Goal: Task Accomplishment & Management: Use online tool/utility

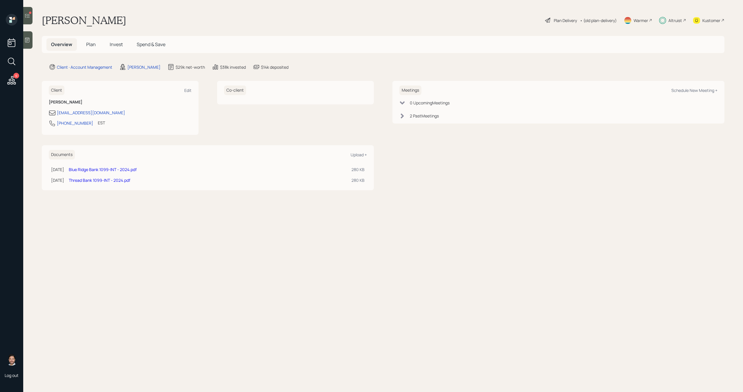
click at [29, 16] on icon at bounding box center [27, 16] width 6 height 6
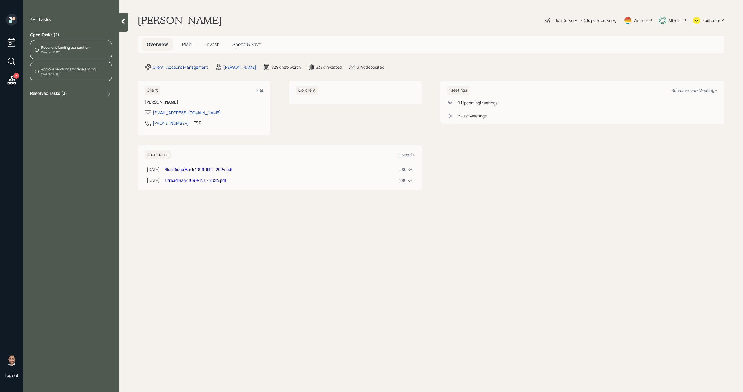
click at [58, 53] on div "Created [DATE]" at bounding box center [65, 52] width 48 height 4
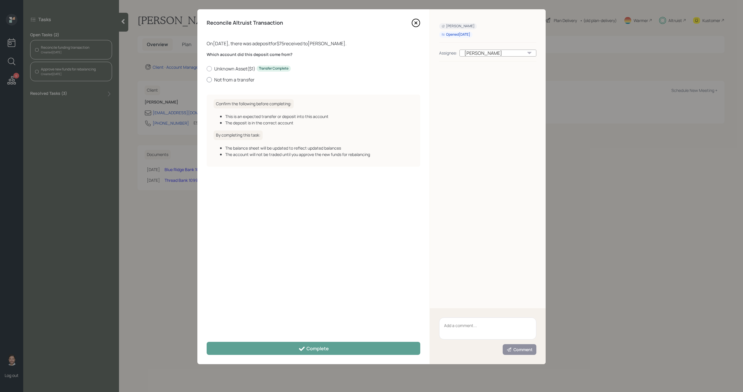
click at [216, 80] on label "Not from a transfer" at bounding box center [314, 80] width 214 height 6
click at [207, 80] on input "Not from a transfer" at bounding box center [206, 80] width 0 height 0
radio input "true"
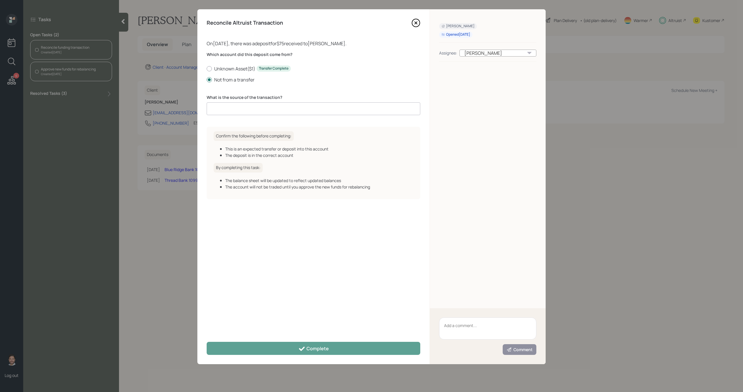
click at [227, 110] on input at bounding box center [314, 108] width 214 height 13
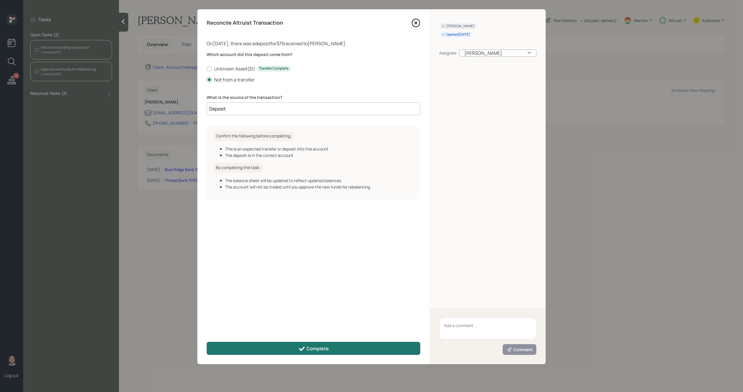
type input "Deposit"
click at [266, 351] on button "Complete" at bounding box center [314, 348] width 214 height 13
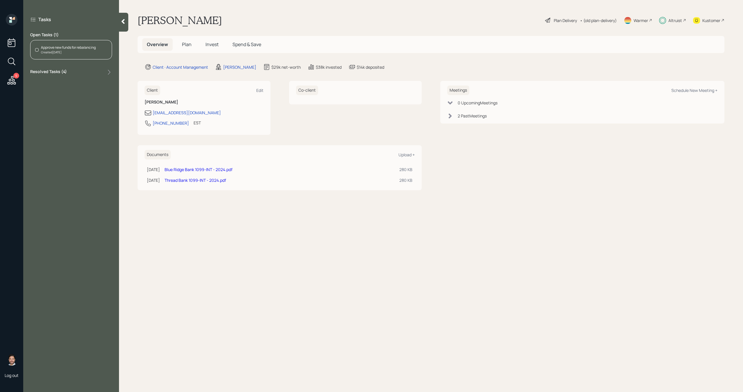
click at [93, 46] on div "Approve new funds for rebalancing" at bounding box center [68, 47] width 55 height 5
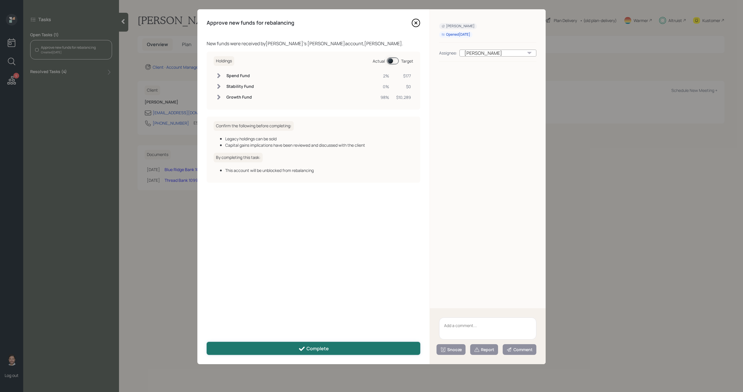
click at [297, 346] on button "Complete" at bounding box center [314, 348] width 214 height 13
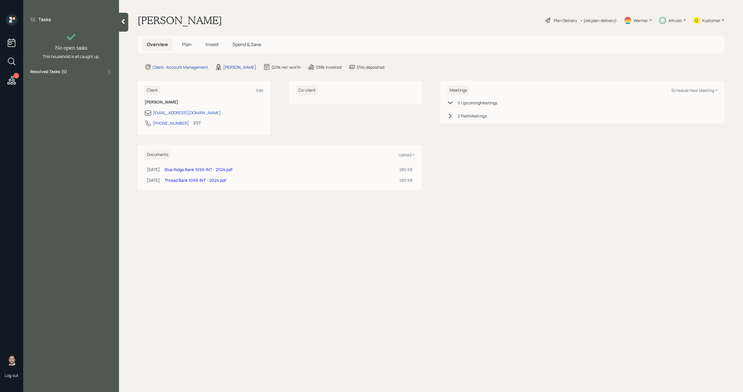
click at [122, 25] on div at bounding box center [123, 22] width 9 height 19
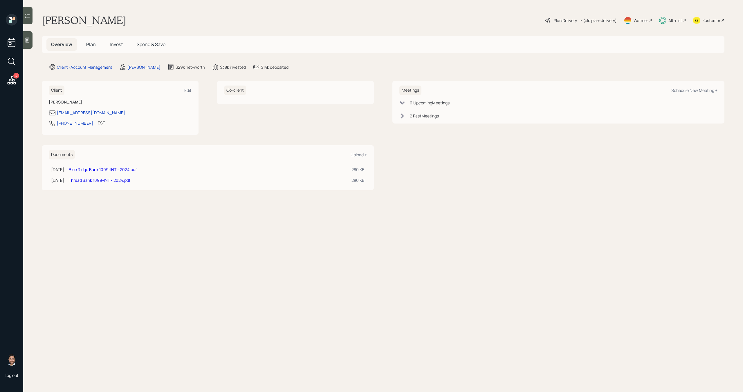
click at [11, 82] on icon at bounding box center [11, 80] width 10 height 10
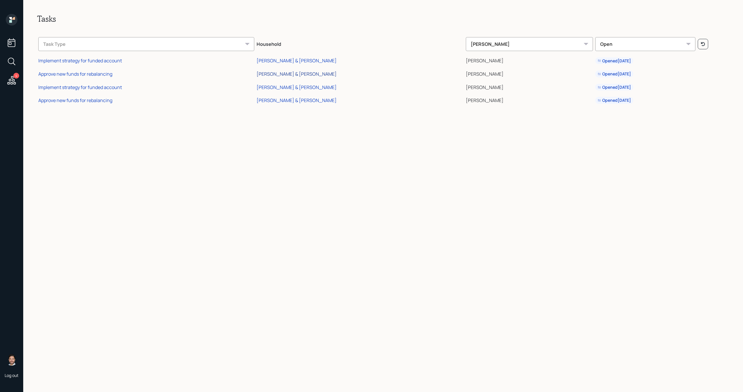
click at [306, 72] on div "Juan & Regina Niglio" at bounding box center [297, 74] width 80 height 6
